Goal: Navigation & Orientation: Find specific page/section

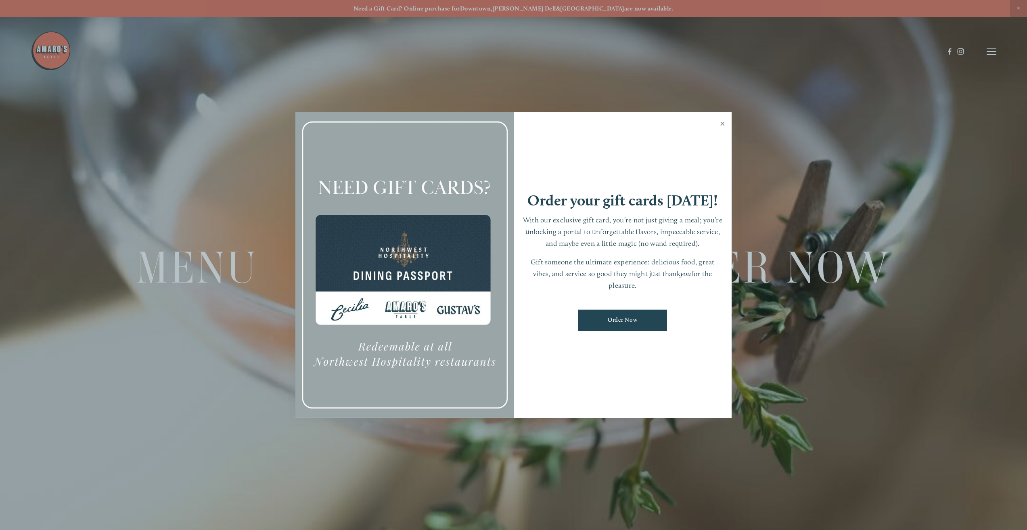
click at [724, 123] on link "Close" at bounding box center [722, 124] width 16 height 23
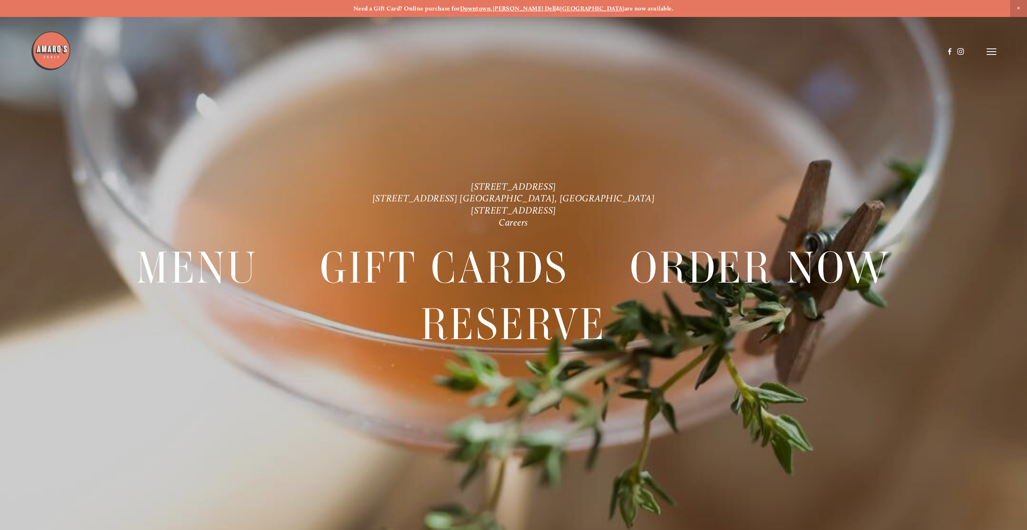
click at [983, 42] on header "Menu Order Now Visit Gallery 0" at bounding box center [513, 51] width 965 height 103
click at [999, 54] on div at bounding box center [513, 265] width 1027 height 530
click at [987, 54] on icon at bounding box center [991, 51] width 10 height 7
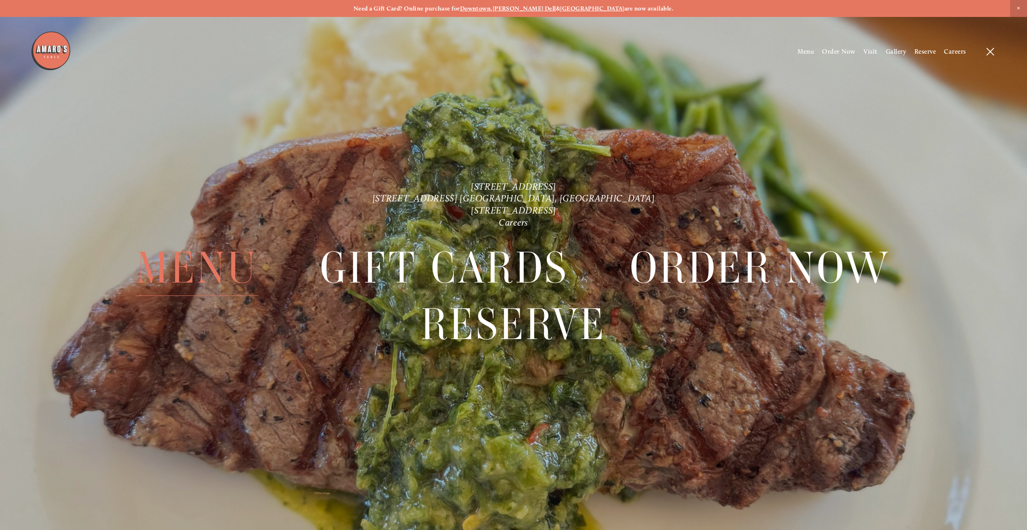
click at [205, 276] on span "Menu" at bounding box center [197, 267] width 122 height 56
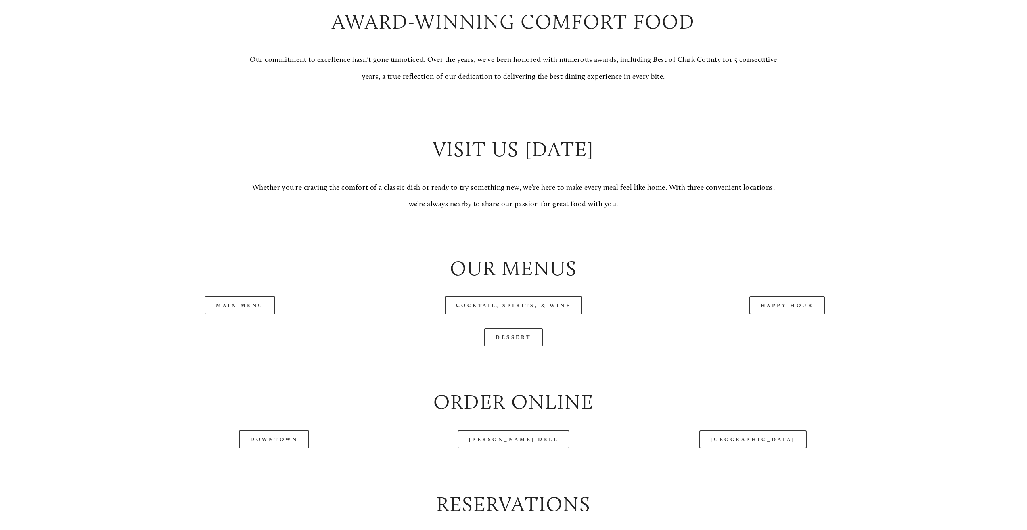
scroll to position [887, 0]
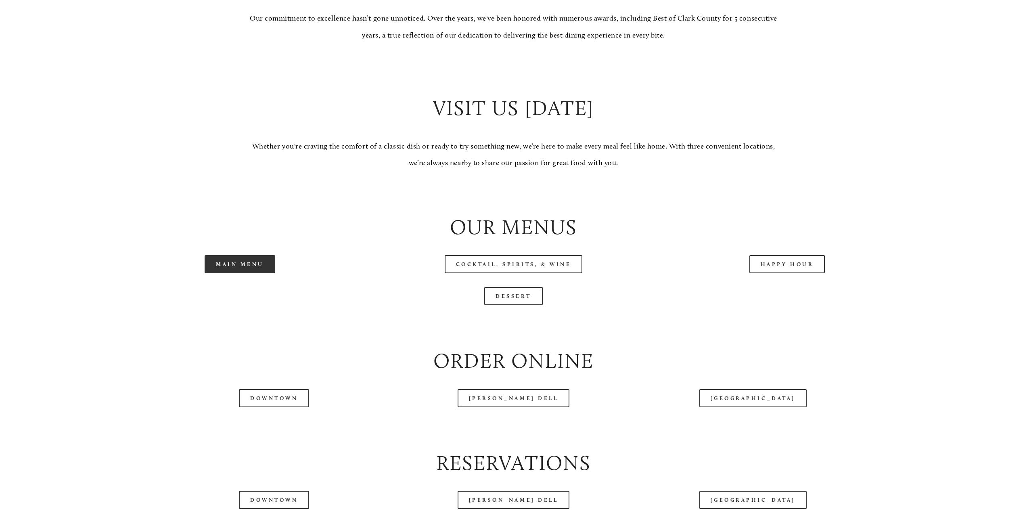
click at [257, 266] on link "Main Menu" at bounding box center [240, 264] width 71 height 18
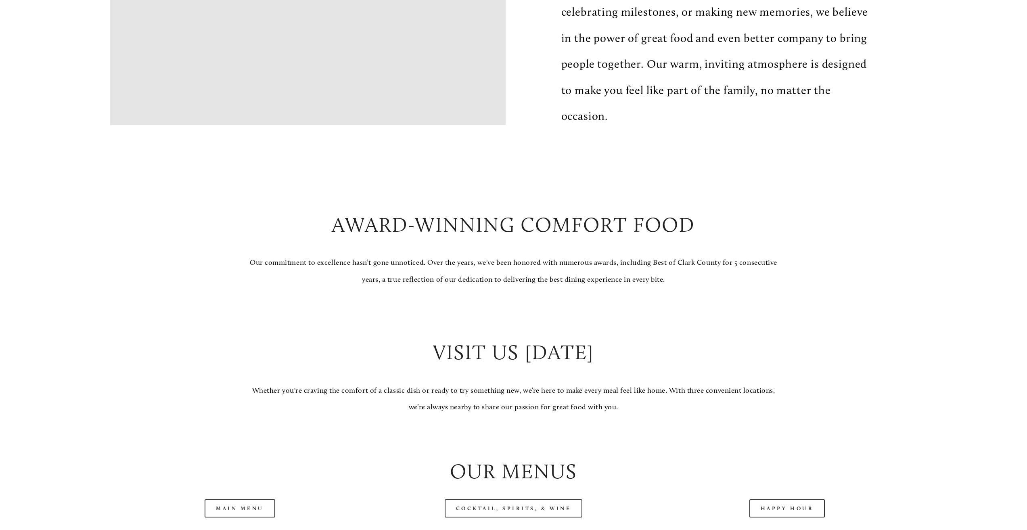
scroll to position [807, 0]
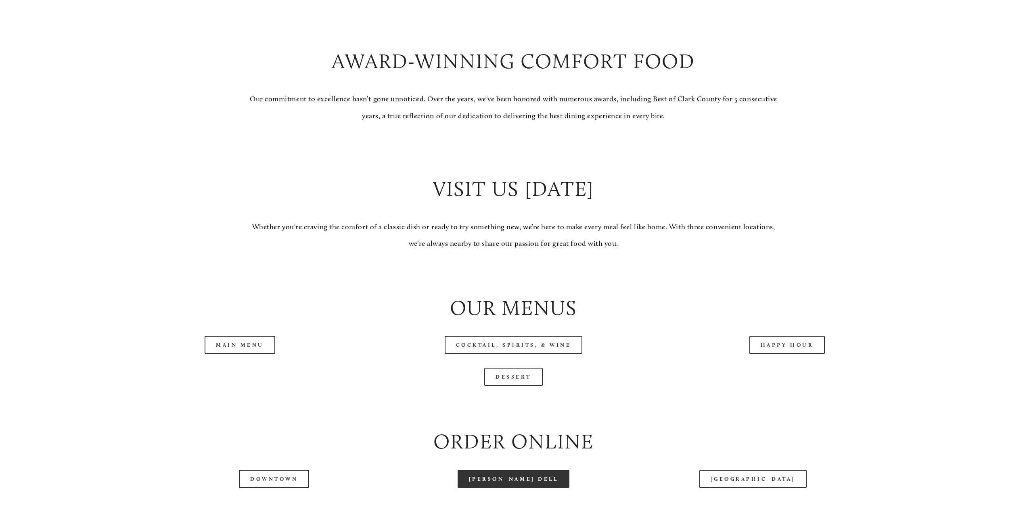
click at [534, 483] on link "[PERSON_NAME] Dell" at bounding box center [513, 479] width 112 height 18
